Goal: Use online tool/utility: Utilize a website feature to perform a specific function

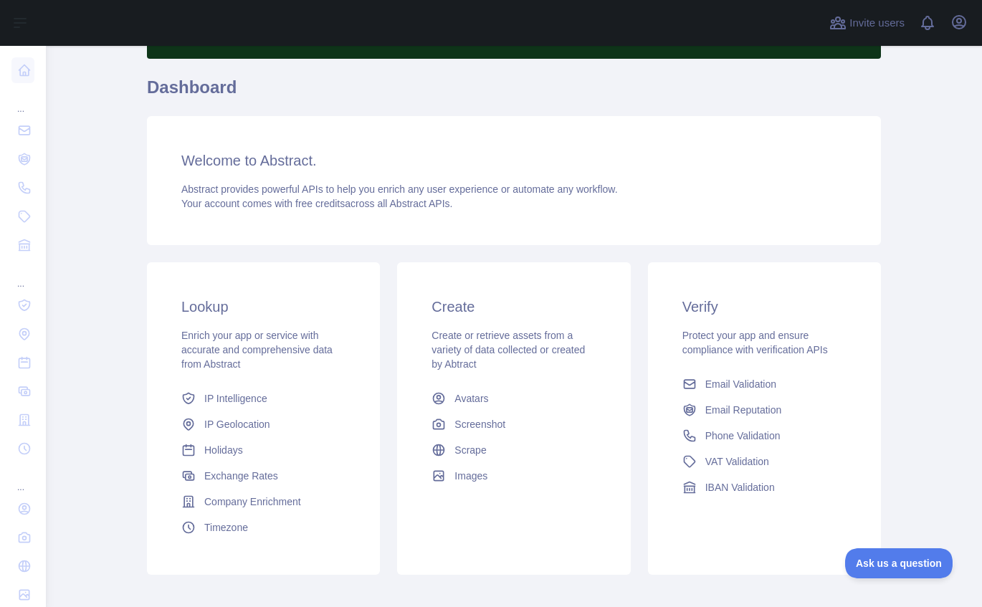
scroll to position [127, 0]
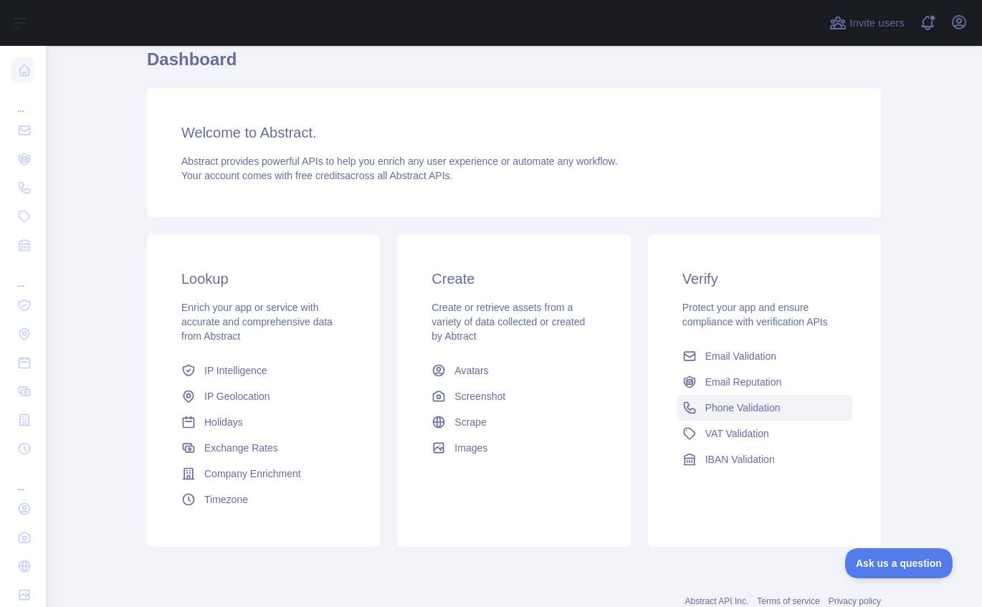
click at [730, 413] on span "Phone Validation" at bounding box center [742, 408] width 75 height 14
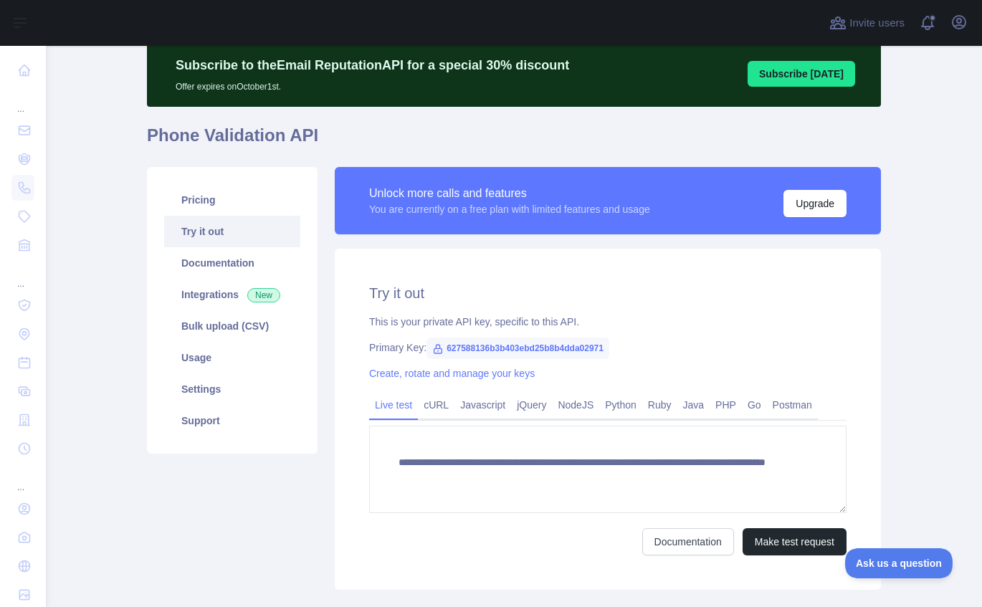
scroll to position [55, 0]
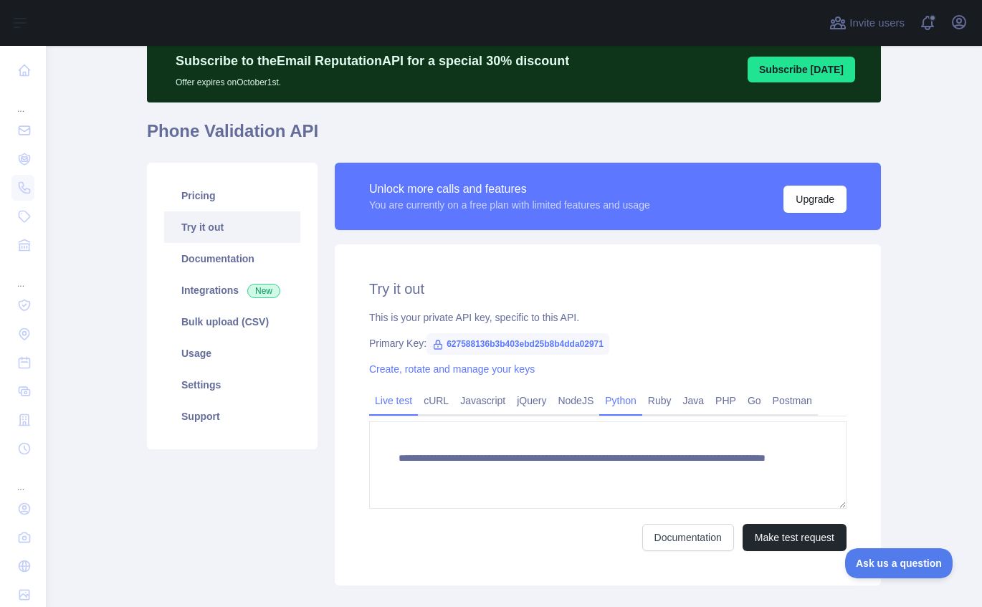
click at [622, 401] on link "Python" at bounding box center [620, 400] width 43 height 23
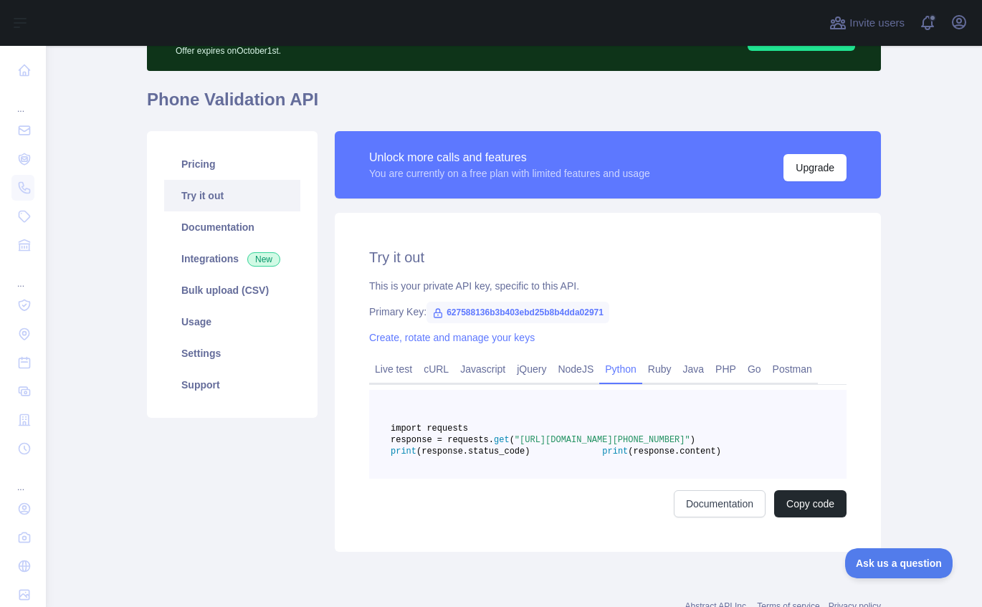
scroll to position [172, 0]
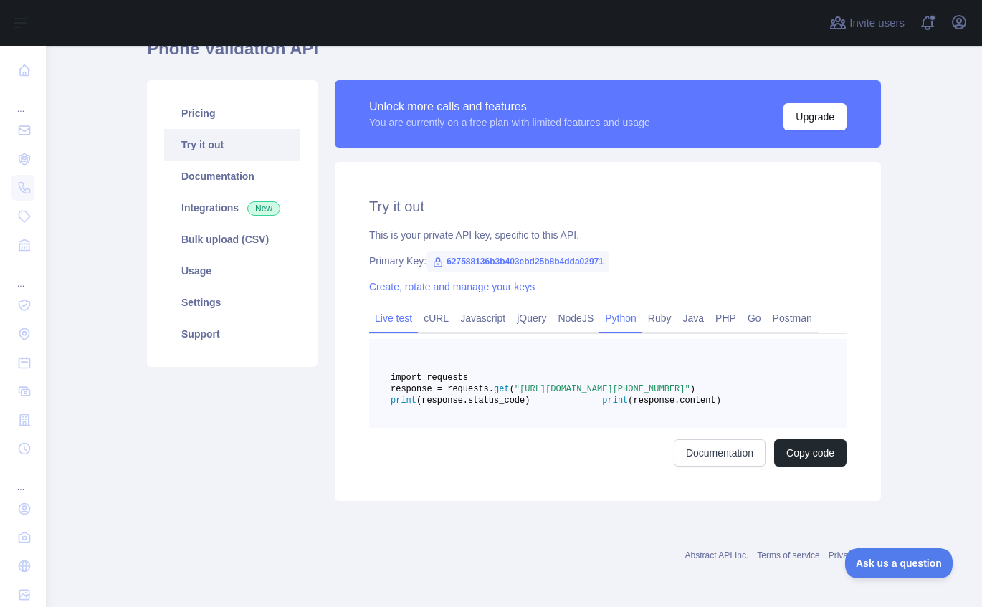
click at [391, 307] on link "Live test" at bounding box center [393, 318] width 49 height 23
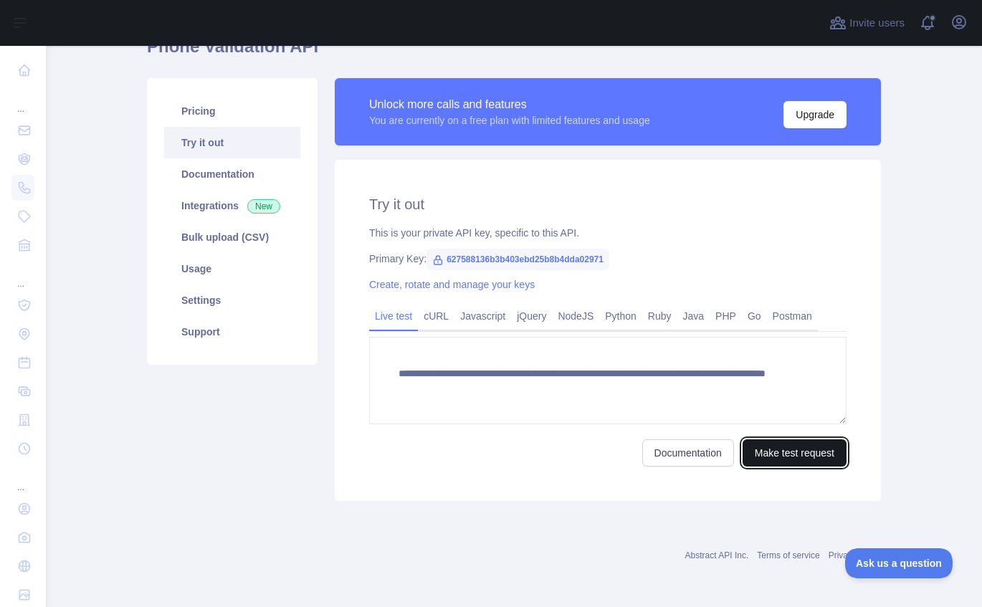
click at [765, 451] on button "Make test request" at bounding box center [794, 452] width 104 height 27
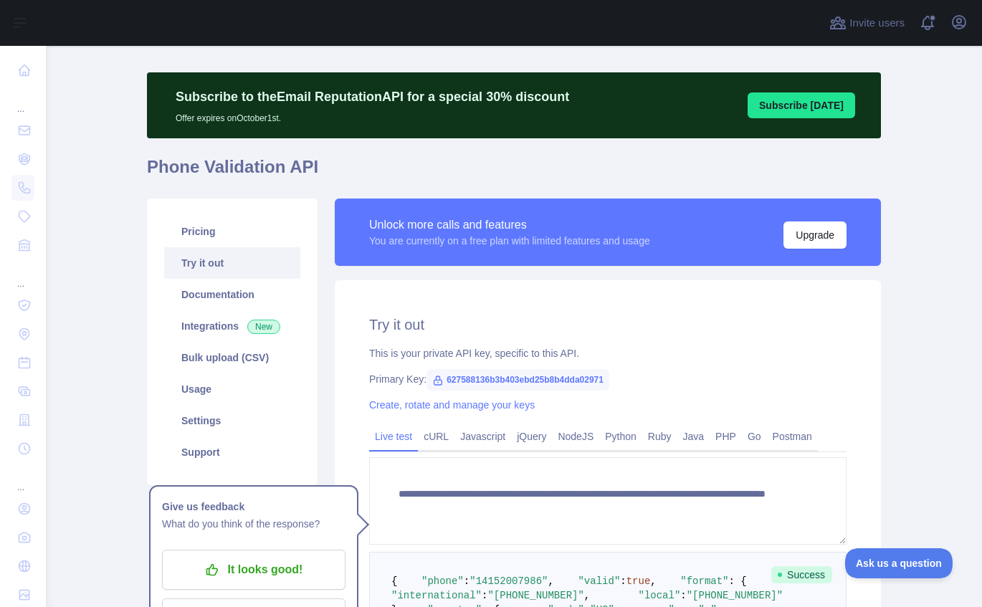
scroll to position [0, 0]
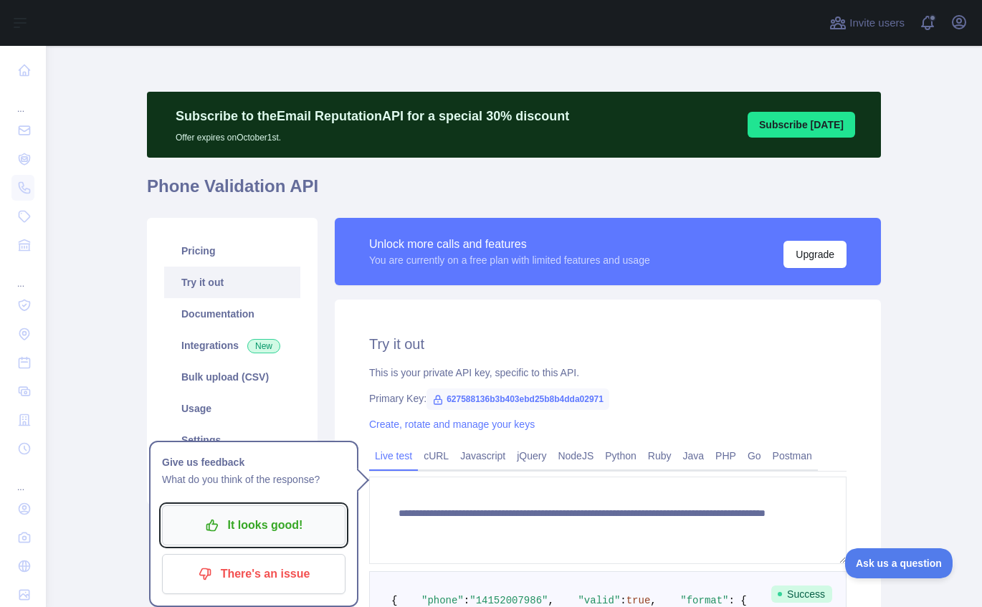
click at [290, 517] on p "It looks good!" at bounding box center [254, 525] width 162 height 24
